Goal: Information Seeking & Learning: Find specific fact

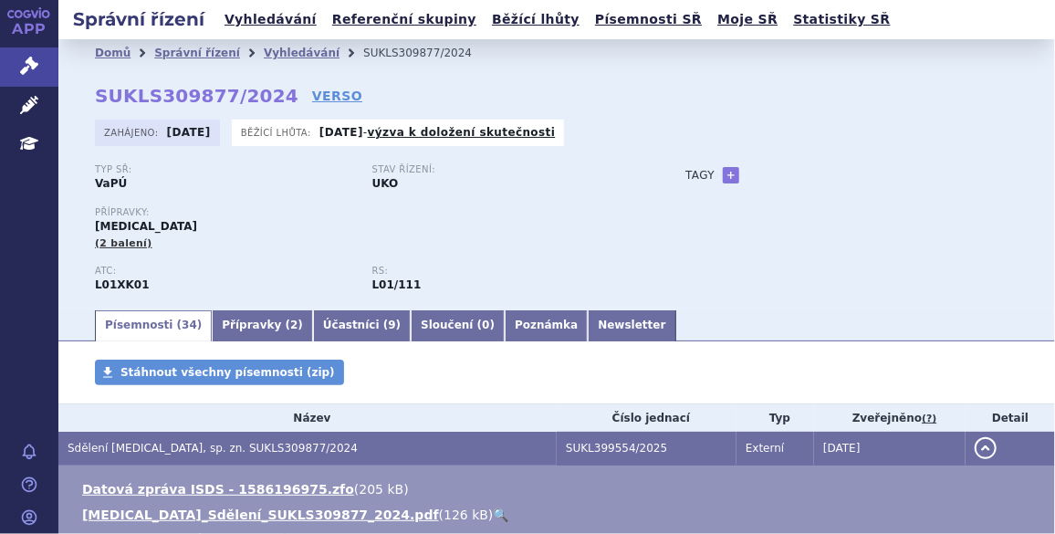
scroll to position [110, 0]
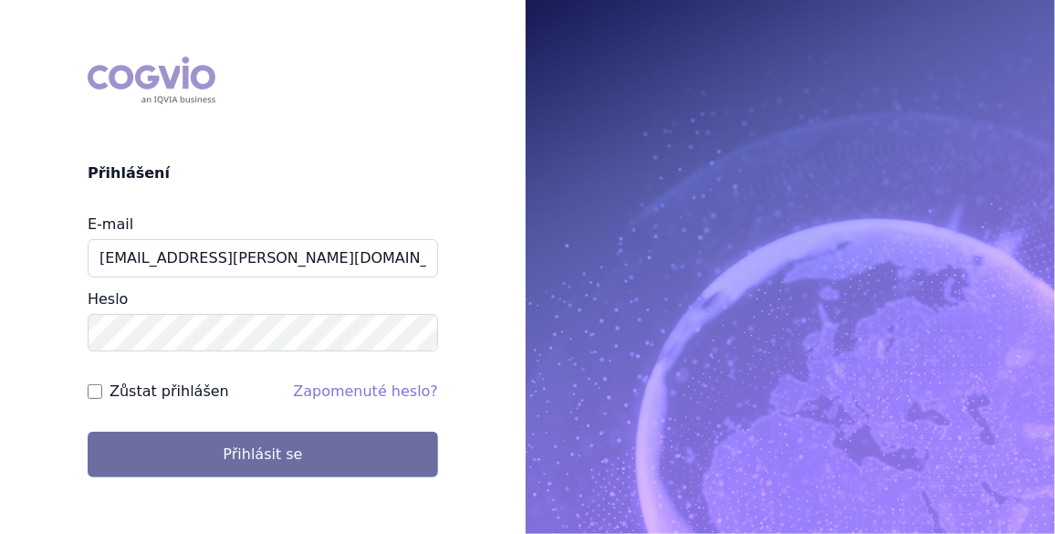
type input "[EMAIL_ADDRESS][PERSON_NAME][DOMAIN_NAME]"
click at [94, 386] on input "Zůstat přihlášen" at bounding box center [95, 391] width 15 height 15
checkbox input "true"
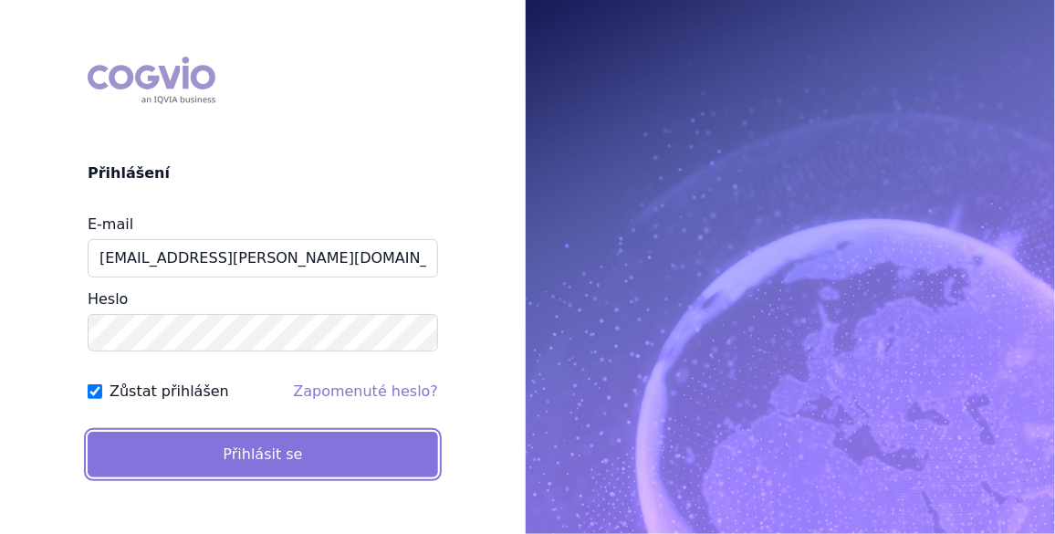
click at [273, 452] on button "Přihlásit se" at bounding box center [263, 455] width 350 height 46
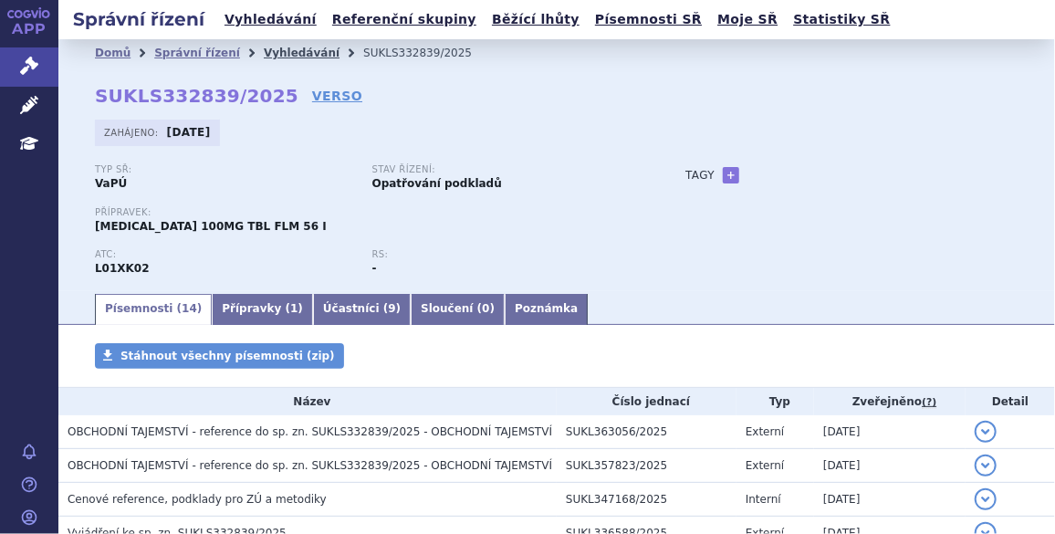
click at [265, 50] on link "Vyhledávání" at bounding box center [302, 53] width 76 height 13
